Goal: Transaction & Acquisition: Book appointment/travel/reservation

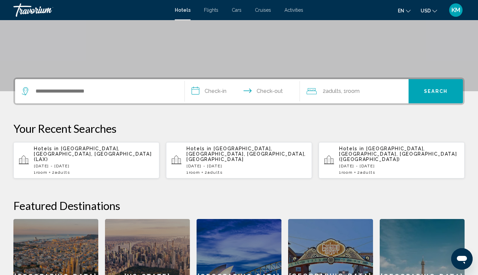
scroll to position [127, 0]
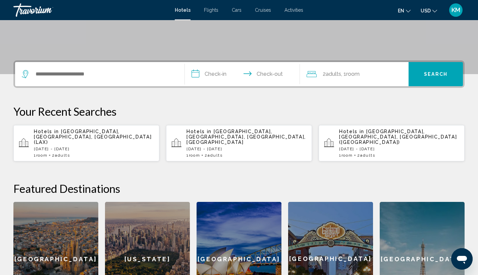
click at [89, 133] on span "[GEOGRAPHIC_DATA], [GEOGRAPHIC_DATA], [GEOGRAPHIC_DATA] (LAX)" at bounding box center [93, 137] width 118 height 16
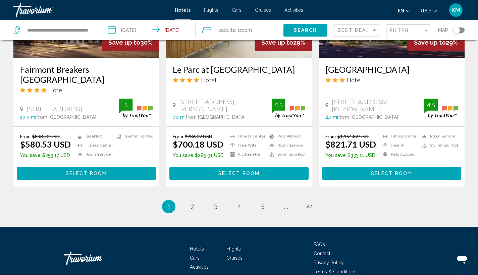
scroll to position [887, 0]
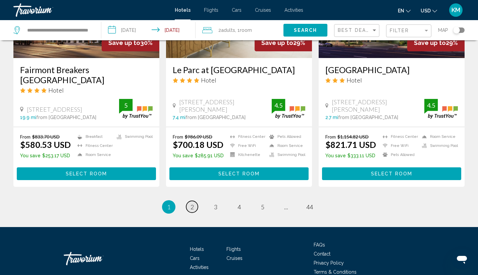
click at [191, 203] on span "2" at bounding box center [192, 206] width 3 height 7
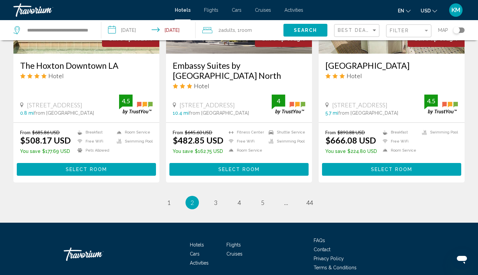
scroll to position [896, 0]
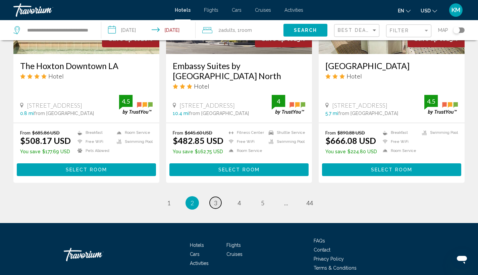
click at [217, 197] on link "page 3" at bounding box center [216, 203] width 12 height 12
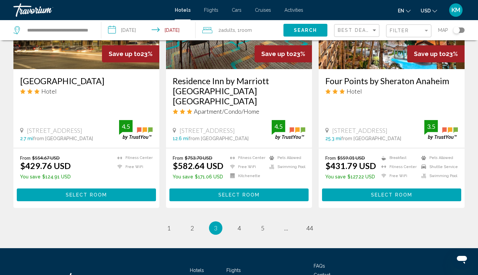
scroll to position [881, 0]
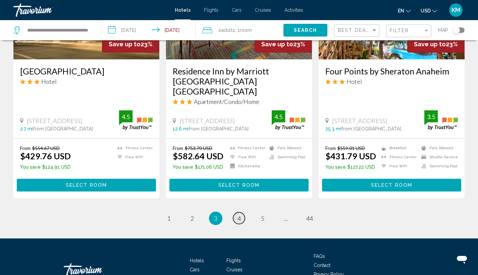
click at [239, 215] on span "4" at bounding box center [238, 218] width 3 height 7
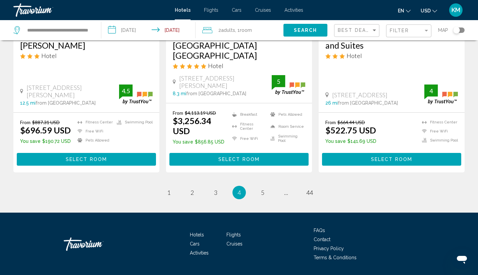
scroll to position [906, 0]
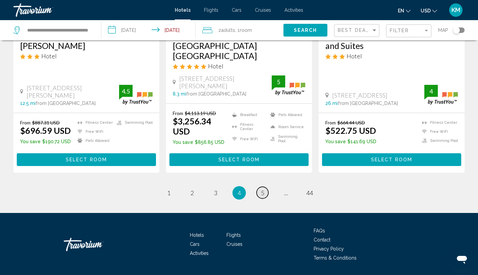
click at [261, 189] on span "5" at bounding box center [262, 192] width 3 height 7
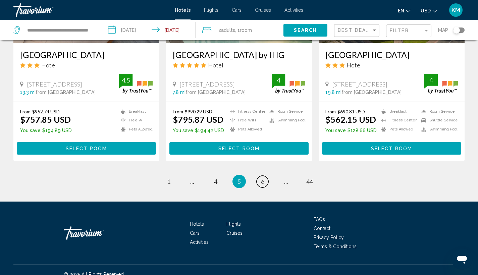
scroll to position [898, 0]
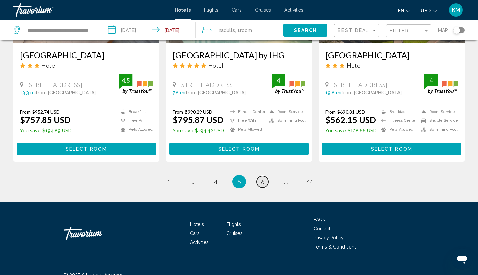
click at [261, 178] on span "6" at bounding box center [262, 181] width 3 height 7
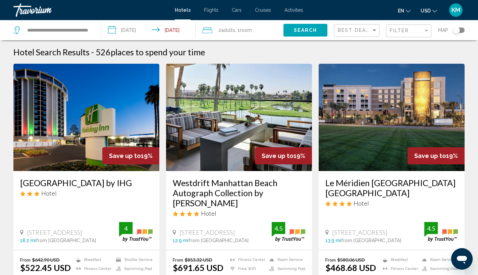
click at [456, 30] on div "Toggle map" at bounding box center [456, 30] width 7 height 7
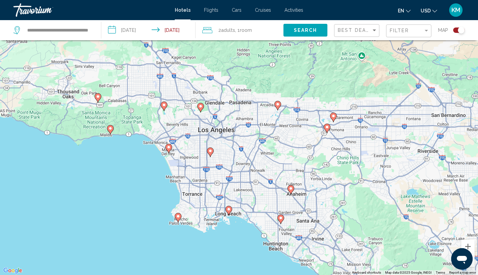
drag, startPoint x: 249, startPoint y: 147, endPoint x: 222, endPoint y: 135, distance: 29.6
click at [222, 135] on div "To activate drag with keyboard, press Alt + Enter. Once in keyboard drag state,…" at bounding box center [239, 137] width 478 height 275
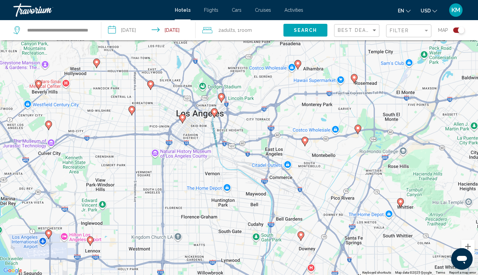
click at [215, 114] on icon "Main content" at bounding box center [214, 113] width 6 height 9
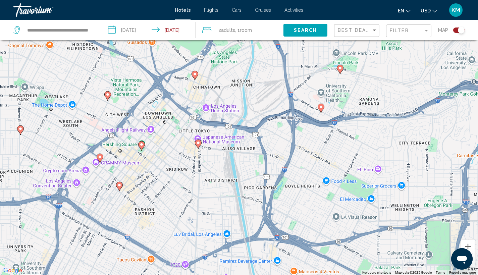
click at [199, 143] on image "Main content" at bounding box center [198, 143] width 4 height 4
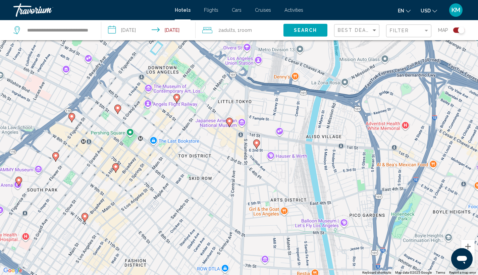
click at [459, 29] on div "Toggle map" at bounding box center [461, 30] width 7 height 7
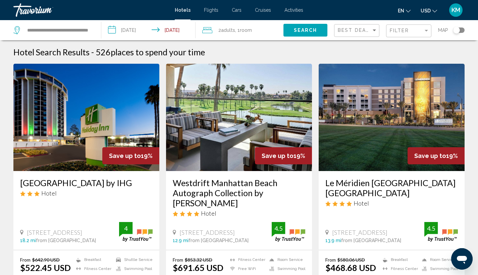
scroll to position [0, 0]
click at [310, 31] on span "Search" at bounding box center [305, 30] width 23 height 5
click at [311, 32] on span "Search" at bounding box center [305, 30] width 23 height 5
click at [403, 31] on span "Filter" at bounding box center [399, 30] width 19 height 5
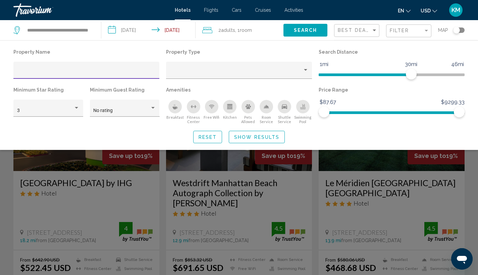
click at [129, 72] on input "Hotel Filters" at bounding box center [86, 72] width 139 height 5
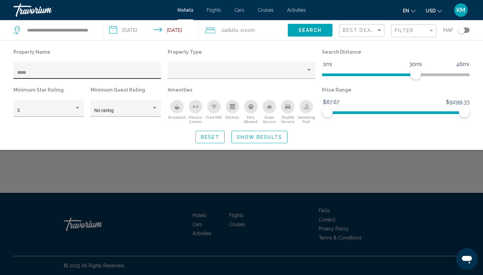
click at [40, 69] on div "****" at bounding box center [87, 72] width 141 height 14
type input "*"
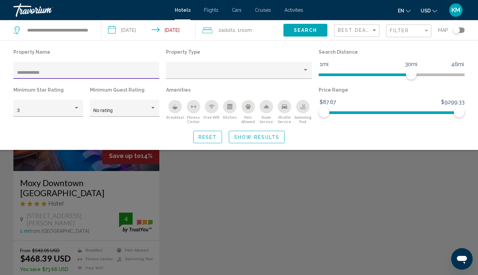
type input "**********"
click at [240, 139] on span "Show Results" at bounding box center [256, 137] width 45 height 5
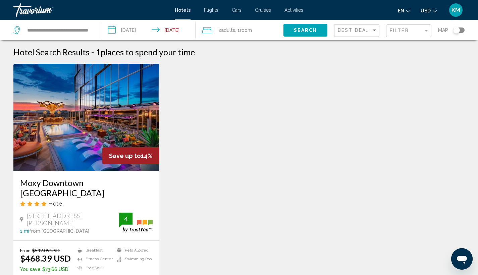
click at [52, 182] on h3 "Moxy Downtown [GEOGRAPHIC_DATA]" at bounding box center [86, 188] width 133 height 20
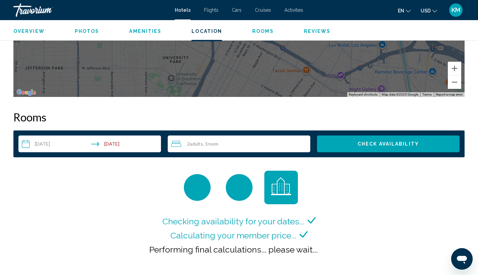
scroll to position [790, 0]
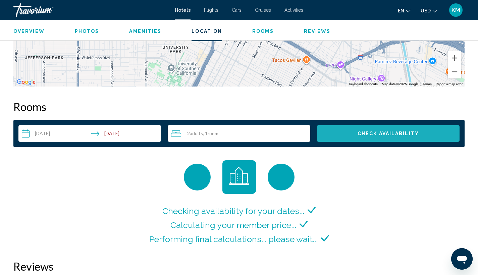
click at [371, 131] on span "Check Availability" at bounding box center [388, 133] width 61 height 5
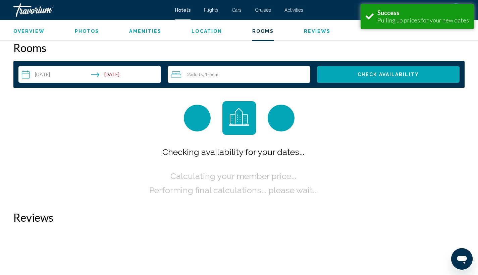
scroll to position [849, 0]
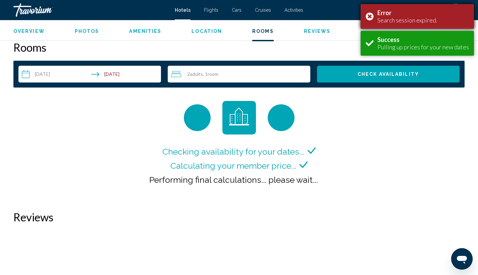
click at [370, 16] on div "Error Search session expired." at bounding box center [417, 16] width 113 height 25
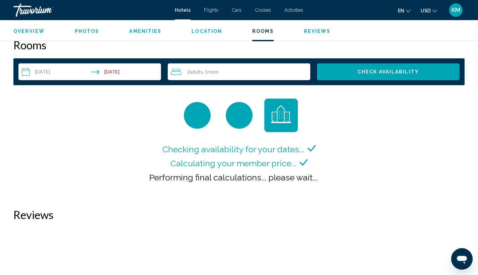
scroll to position [852, 0]
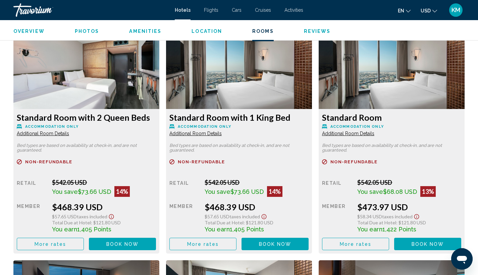
scroll to position [925, 0]
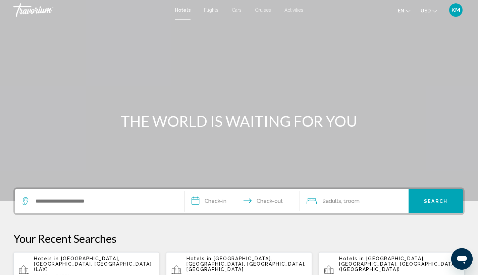
click at [150, 196] on div "Search widget" at bounding box center [100, 201] width 156 height 24
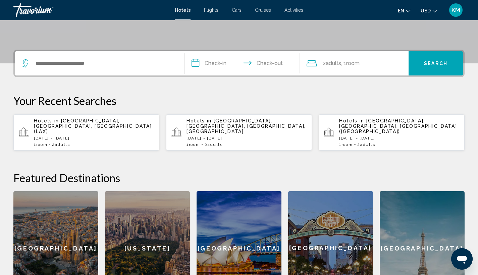
scroll to position [166, 0]
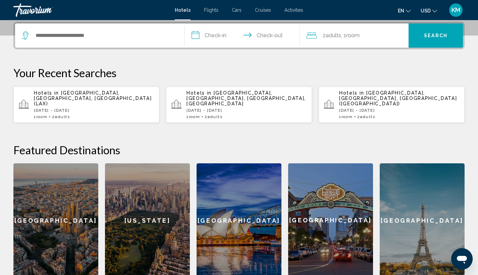
click at [101, 101] on div "Hotels in [GEOGRAPHIC_DATA], [GEOGRAPHIC_DATA], [GEOGRAPHIC_DATA] (LAX) [DATE] …" at bounding box center [94, 104] width 120 height 29
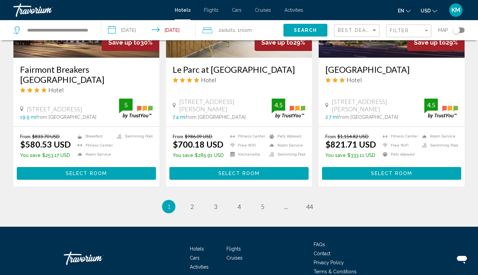
scroll to position [887, 0]
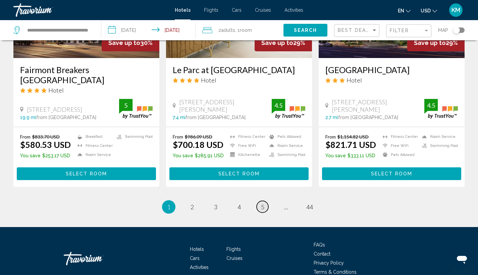
click at [264, 203] on span "5" at bounding box center [262, 206] width 3 height 7
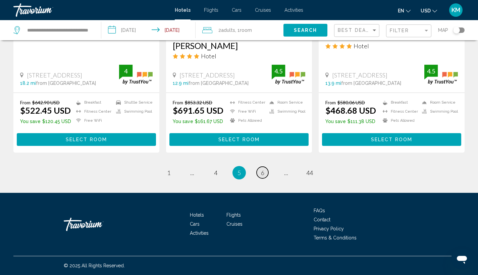
click at [264, 173] on span "6" at bounding box center [262, 172] width 3 height 7
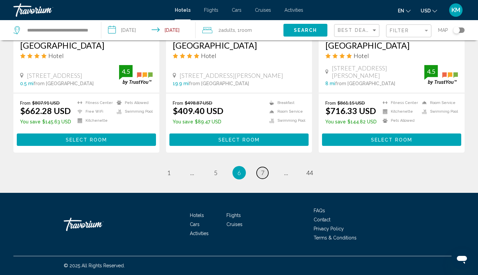
scroll to position [895, 0]
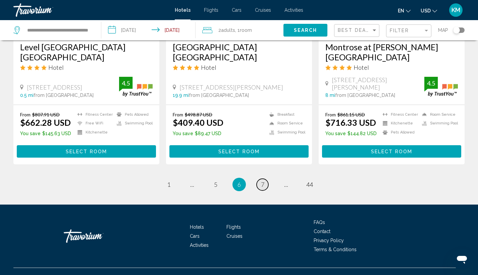
click at [264, 181] on span "7" at bounding box center [262, 184] width 3 height 7
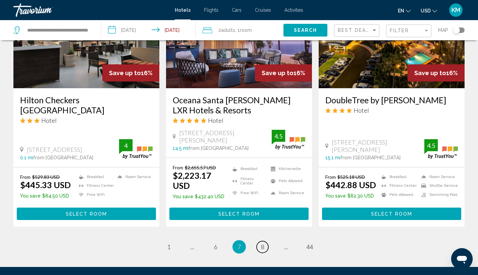
scroll to position [842, 0]
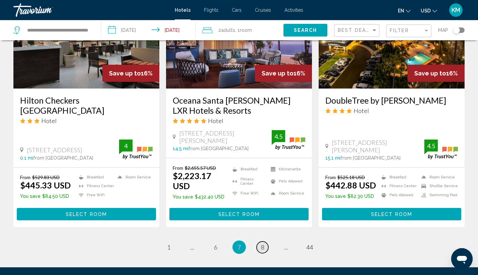
click at [263, 244] on span "8" at bounding box center [262, 247] width 3 height 7
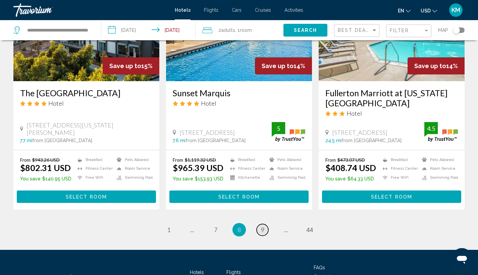
click at [262, 226] on span "9" at bounding box center [262, 229] width 3 height 7
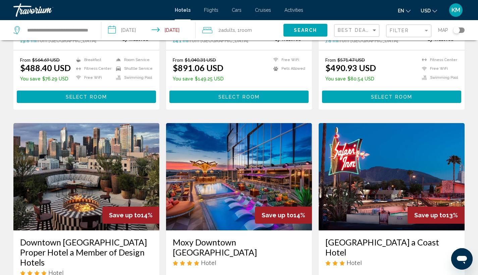
scroll to position [514, 0]
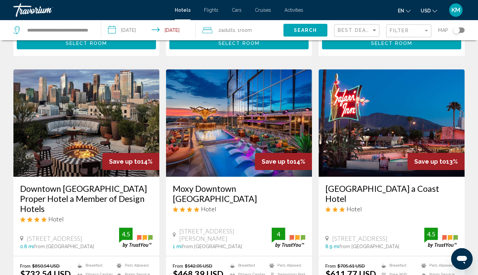
click at [236, 11] on span "Cars" at bounding box center [237, 9] width 10 height 5
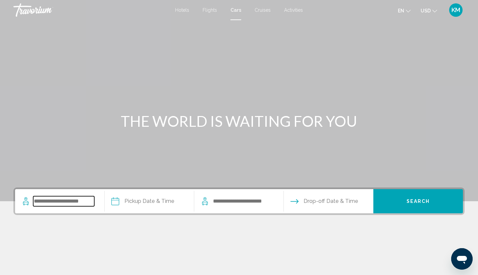
click at [58, 202] on input "Search widget" at bounding box center [63, 201] width 61 height 10
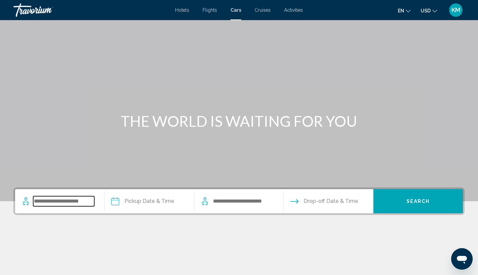
scroll to position [89, 0]
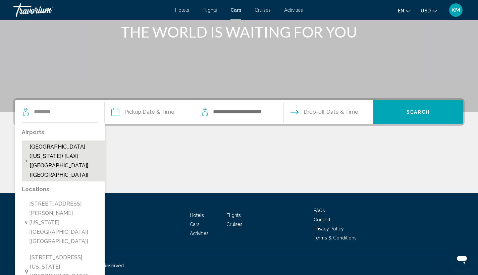
click at [65, 156] on span "[GEOGRAPHIC_DATA] ([US_STATE]) [LAX] [[GEOGRAPHIC_DATA]] [[GEOGRAPHIC_DATA]]" at bounding box center [66, 161] width 73 height 38
type input "**********"
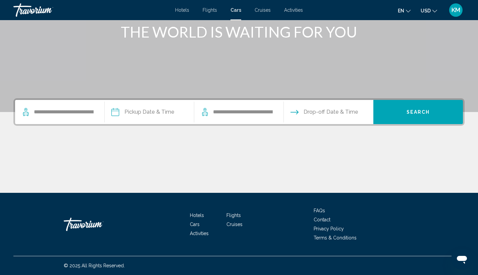
click at [160, 115] on input "Pickup date" at bounding box center [149, 113] width 92 height 26
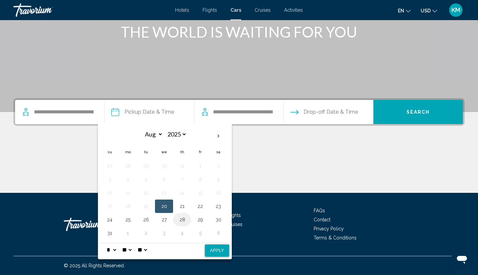
click at [187, 222] on button "28" at bounding box center [182, 219] width 11 height 9
click at [115, 234] on button "31" at bounding box center [109, 232] width 11 height 9
select select "**"
click at [220, 249] on button "Apply" at bounding box center [217, 251] width 24 height 12
type input "**********"
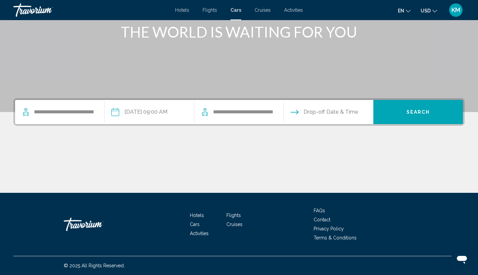
click at [157, 116] on input "**********" at bounding box center [149, 113] width 92 height 26
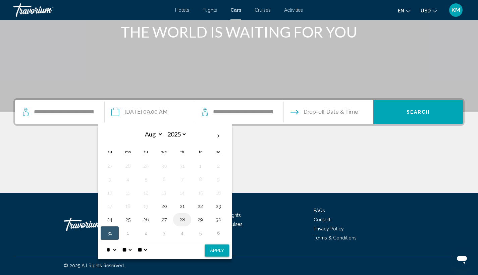
click at [188, 216] on button "28" at bounding box center [182, 219] width 11 height 9
select select "**"
click at [232, 251] on div "Aug *** *** *** *** *** *** *** *** *** *** *** *** 2025 **** **** **** **** **…" at bounding box center [165, 191] width 134 height 135
click at [228, 248] on button "Apply" at bounding box center [217, 251] width 24 height 12
type input "**********"
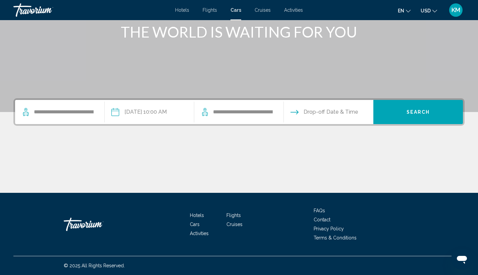
click at [343, 112] on input "Drop-off date" at bounding box center [328, 113] width 92 height 26
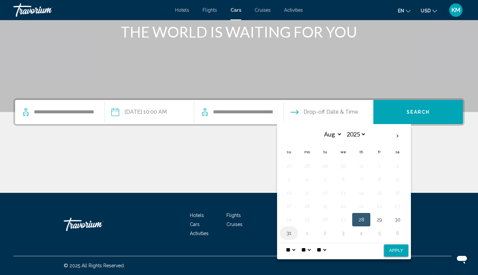
click at [294, 233] on button "31" at bounding box center [288, 232] width 11 height 9
click at [404, 246] on button "Apply" at bounding box center [396, 251] width 24 height 12
type input "**********"
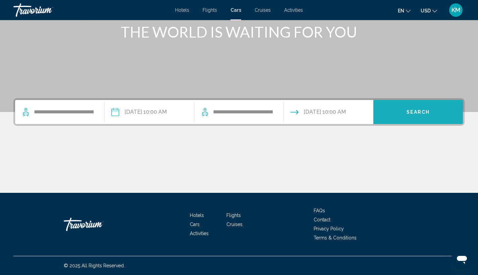
click at [426, 110] on span "Search" at bounding box center [418, 112] width 23 height 5
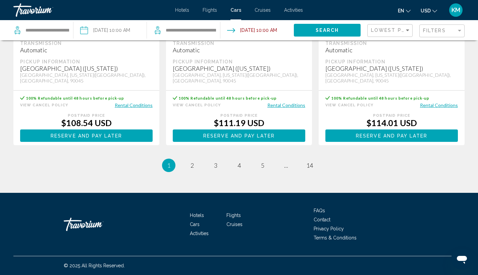
scroll to position [1035, 0]
click at [264, 163] on span "5" at bounding box center [262, 165] width 3 height 7
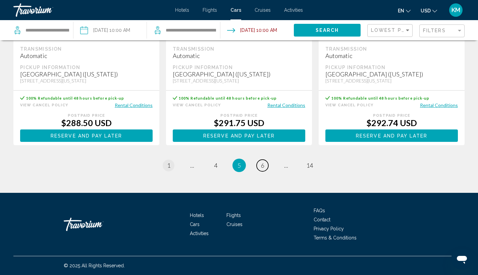
scroll to position [1017, 0]
click at [171, 164] on link "page 1" at bounding box center [169, 166] width 12 height 12
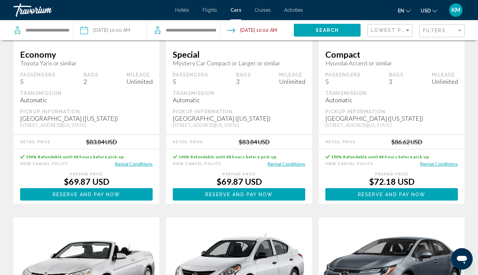
scroll to position [129, 0]
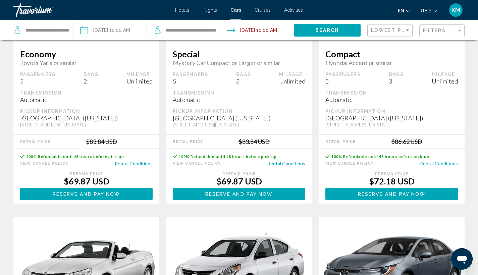
click at [107, 195] on span "Reserve and pay now" at bounding box center [87, 194] width 68 height 5
